Goal: Task Accomplishment & Management: Manage account settings

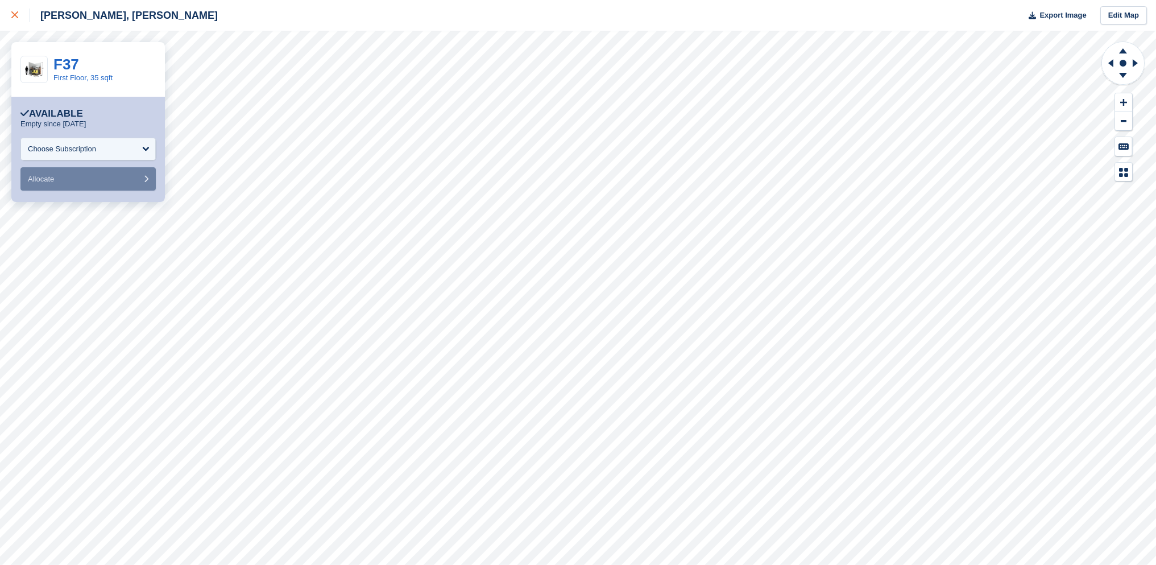
click at [21, 18] on div at bounding box center [20, 16] width 19 height 14
click at [16, 23] on link at bounding box center [15, 15] width 30 height 31
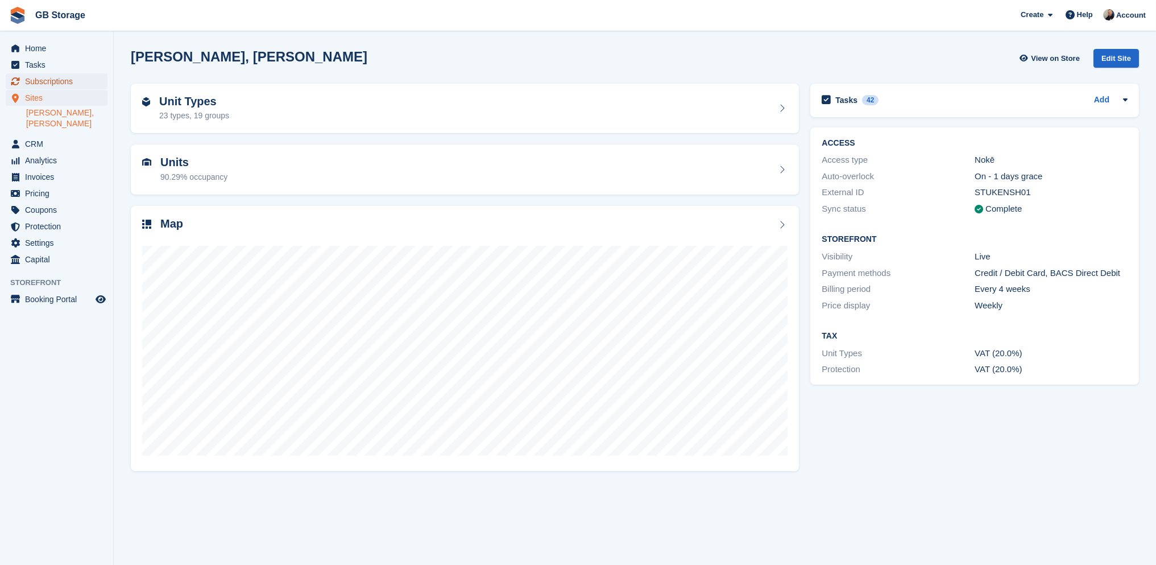
click at [65, 84] on span "Subscriptions" at bounding box center [59, 81] width 68 height 16
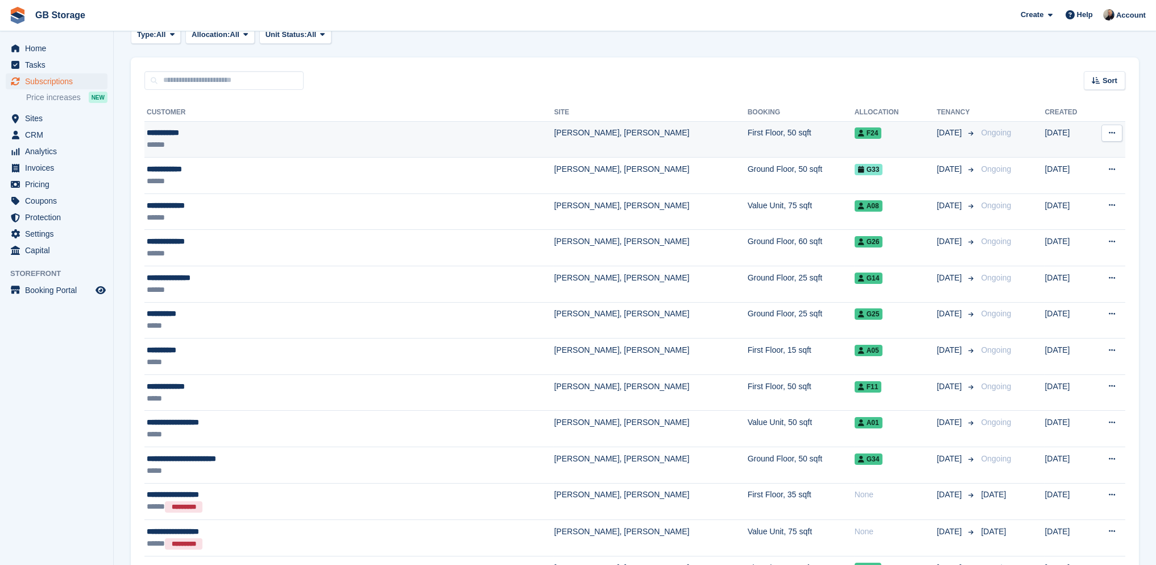
scroll to position [114, 0]
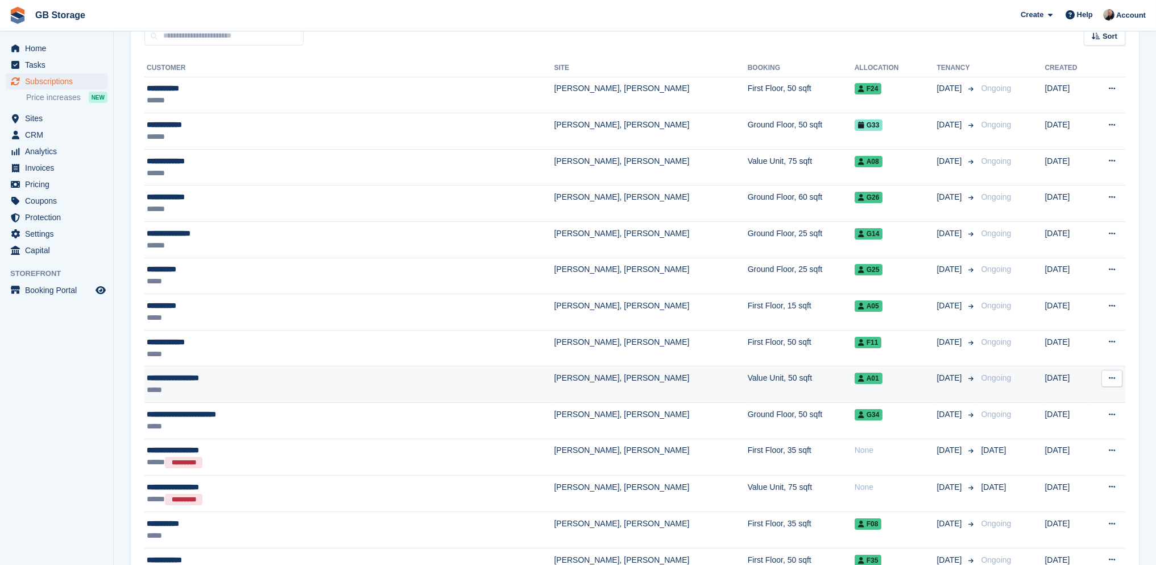
click at [217, 396] on td "**********" at bounding box center [348, 384] width 409 height 36
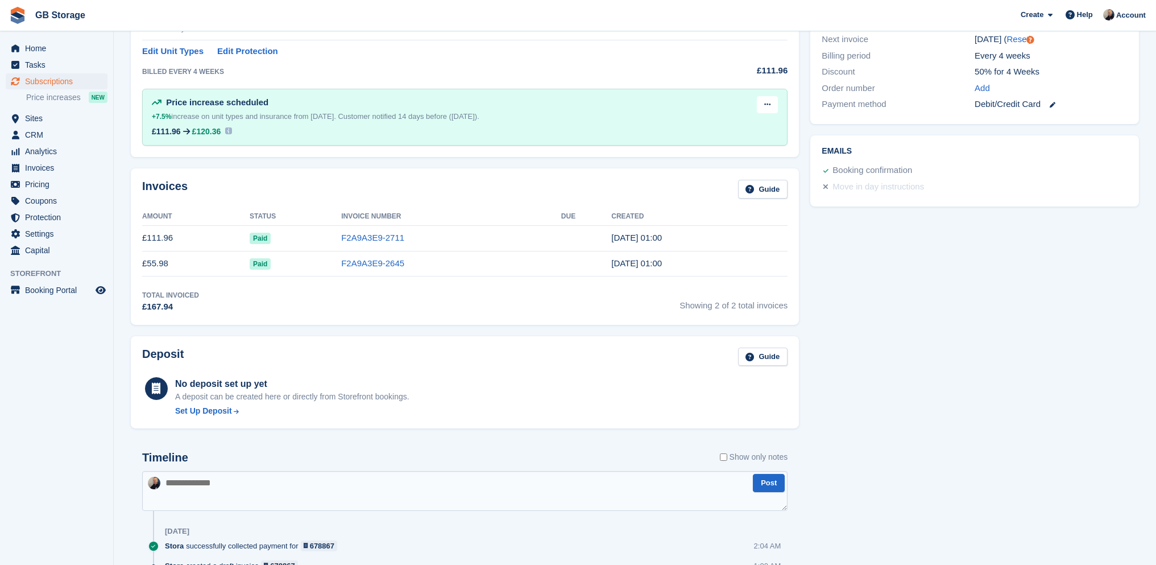
scroll to position [284, 0]
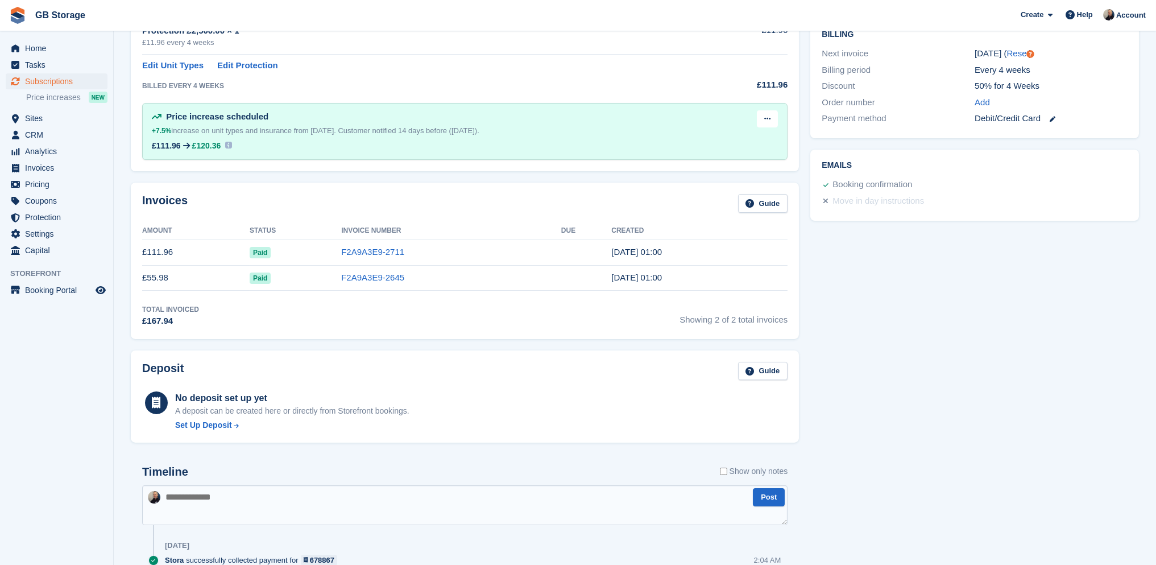
click at [316, 475] on div "Timeline Show only notes" at bounding box center [464, 475] width 645 height 20
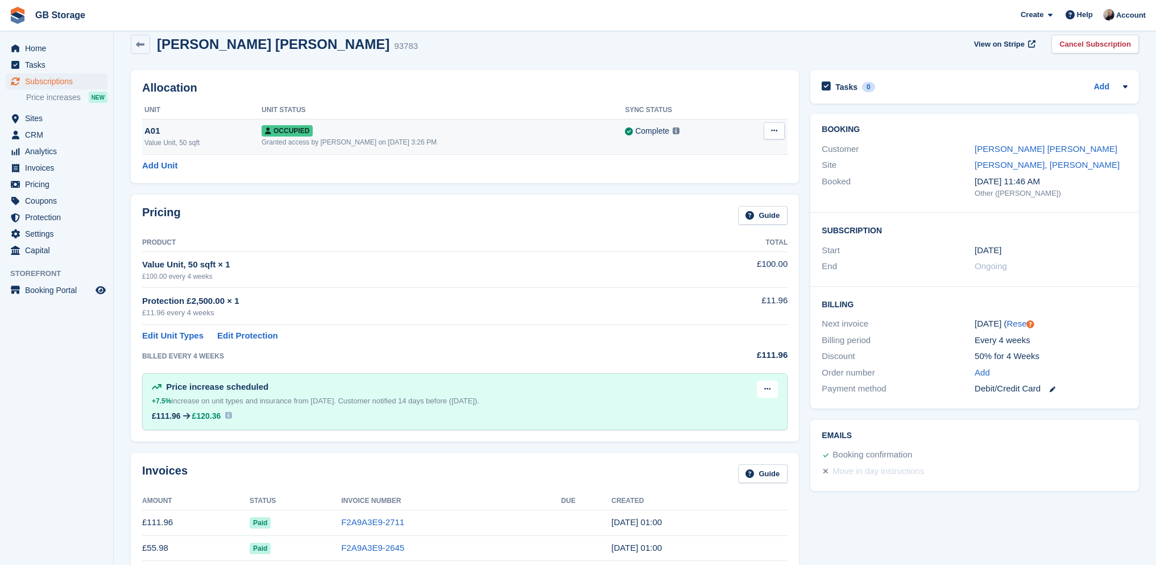
scroll to position [0, 0]
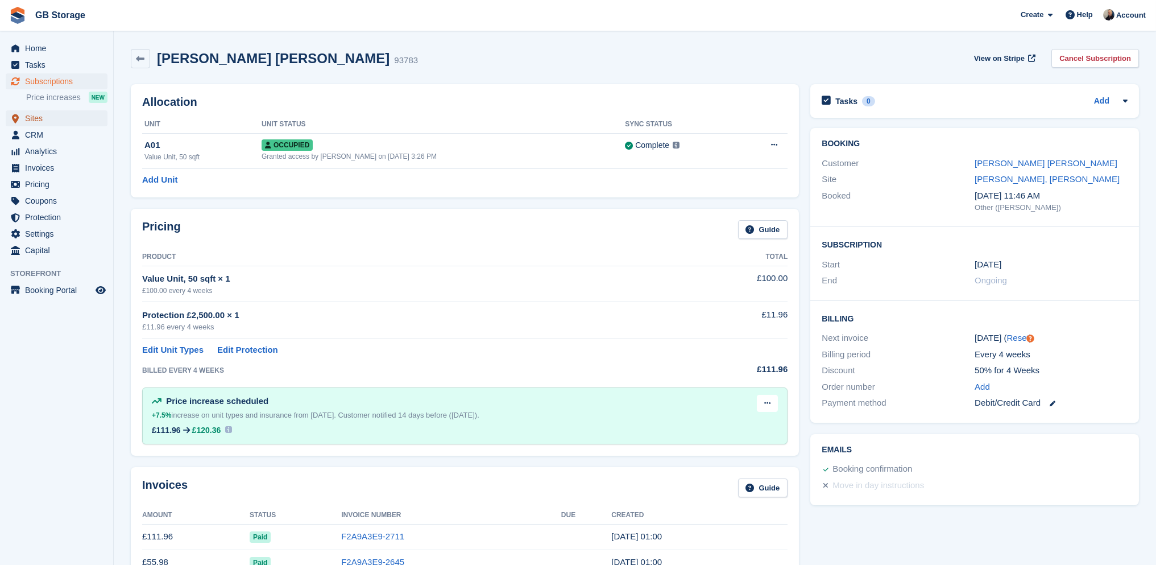
click at [52, 118] on span "Sites" at bounding box center [59, 118] width 68 height 16
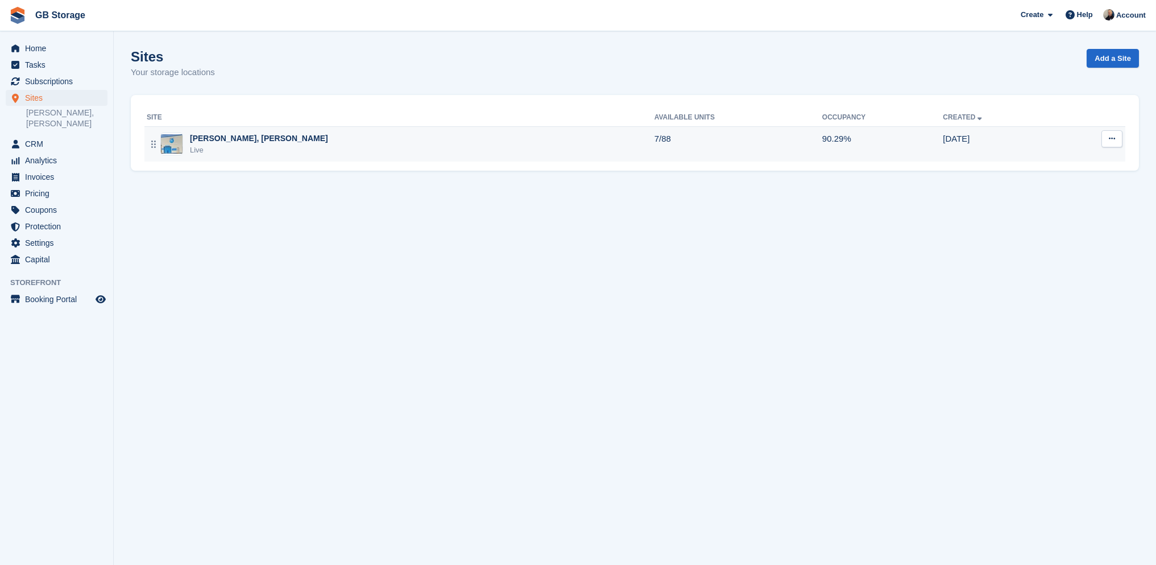
click at [219, 151] on div "Live" at bounding box center [259, 149] width 138 height 11
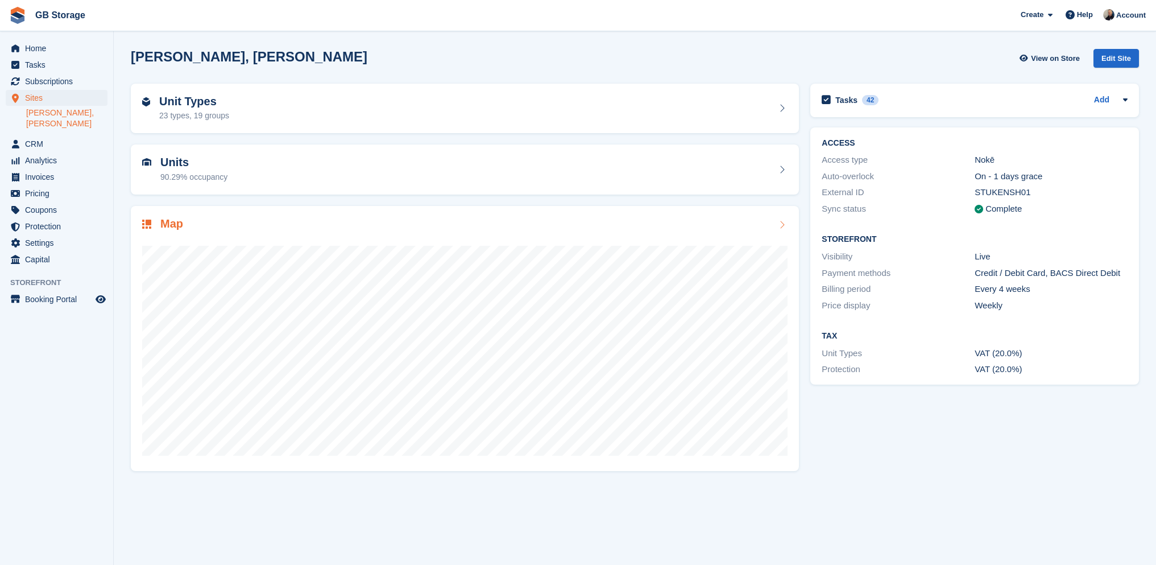
click at [237, 233] on div at bounding box center [464, 345] width 645 height 227
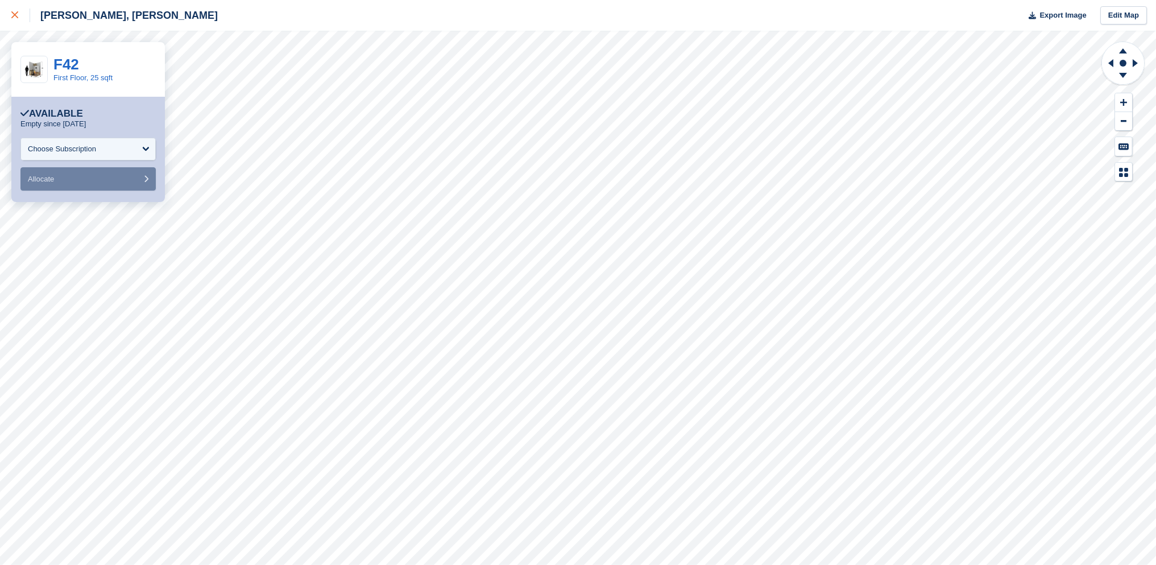
click at [15, 10] on div at bounding box center [20, 16] width 19 height 14
